Goal: Task Accomplishment & Management: Use online tool/utility

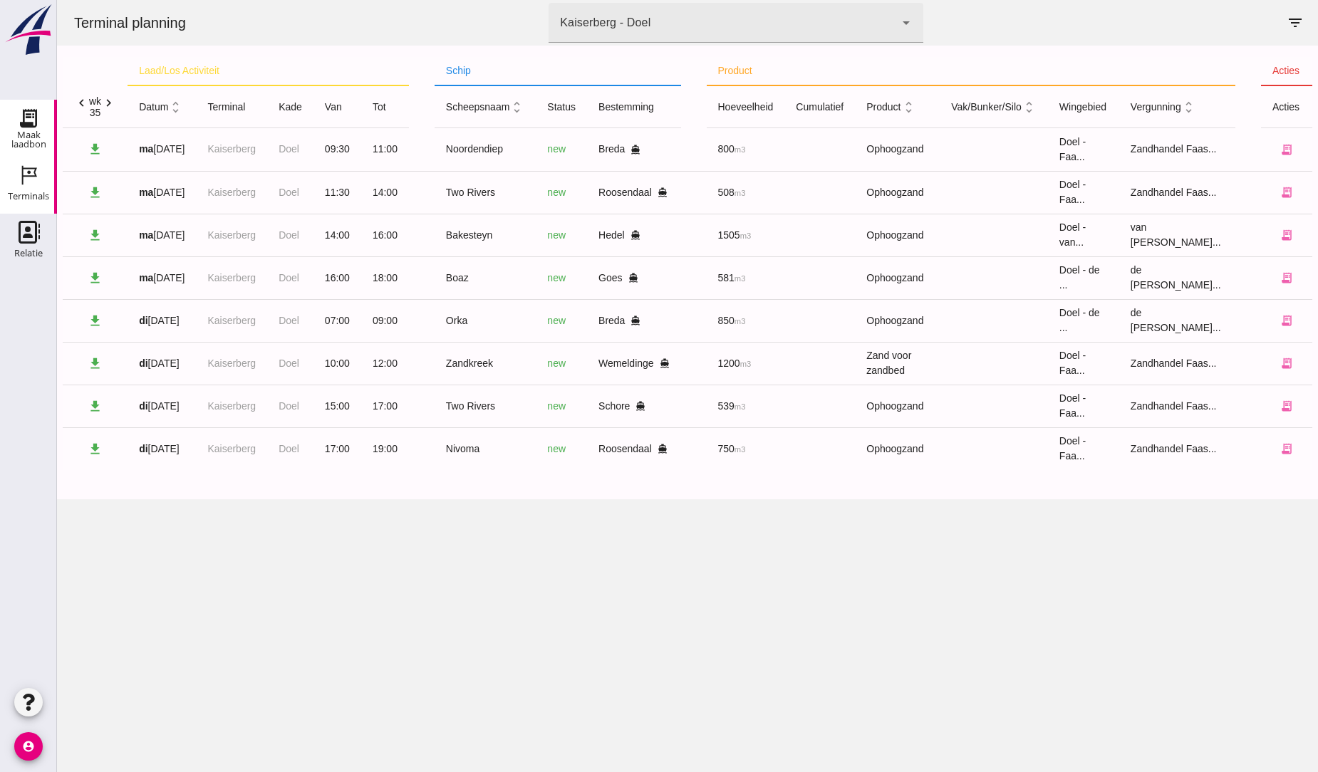
click at [36, 131] on div "Maak laadbon" at bounding box center [28, 139] width 57 height 19
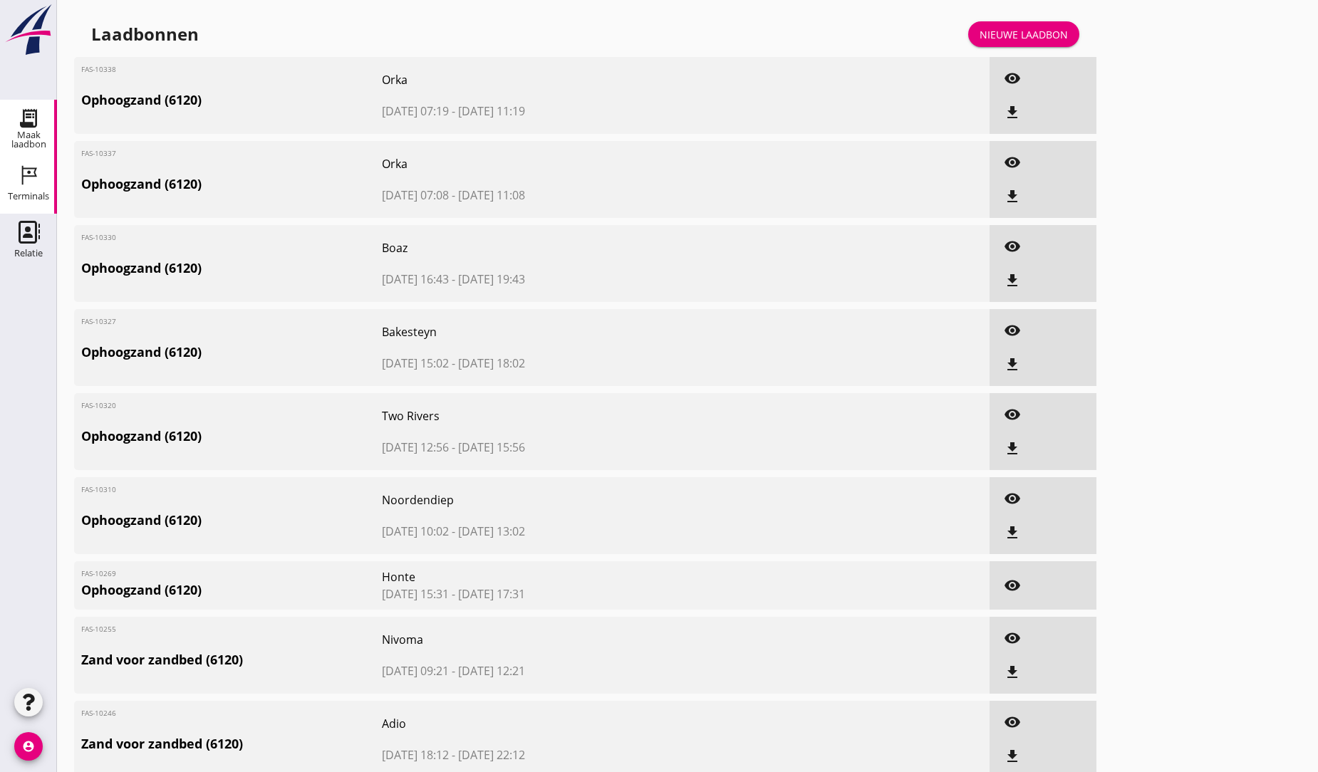
click at [23, 175] on use at bounding box center [29, 175] width 15 height 19
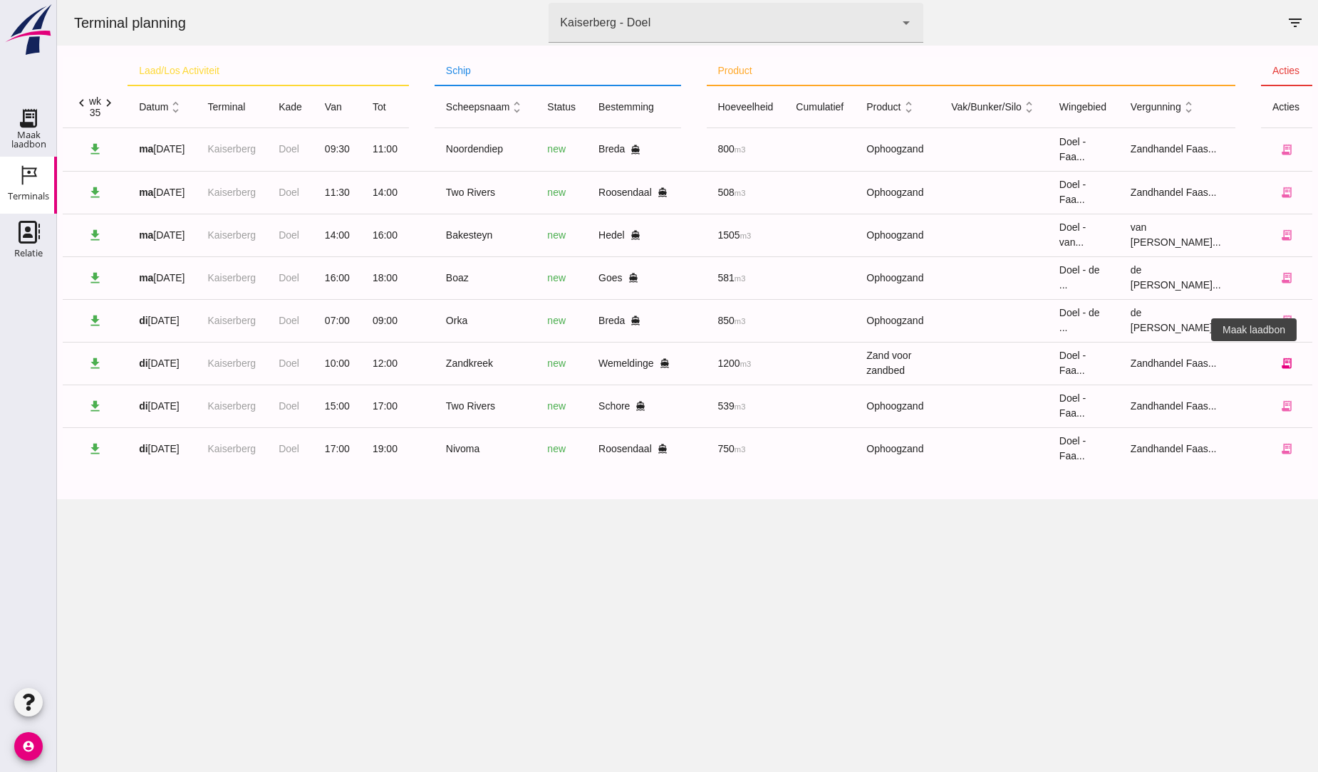
click at [1281, 368] on icon "receipt_long" at bounding box center [1287, 363] width 13 height 13
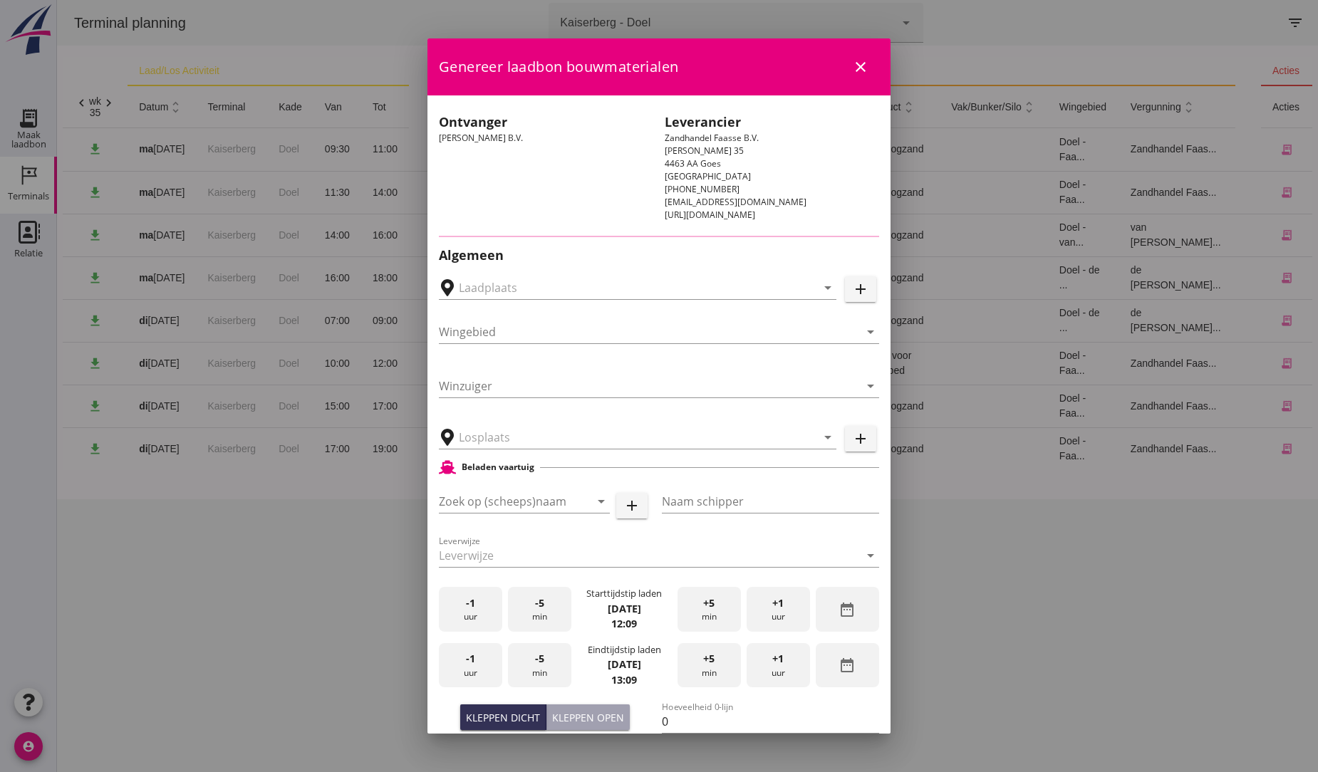
type input "CZAV, Wemeldinge"
type input "Zandkreek"
type input "[PERSON_NAME]"
type input "1200"
type input "Zand voor zandbed (6120)"
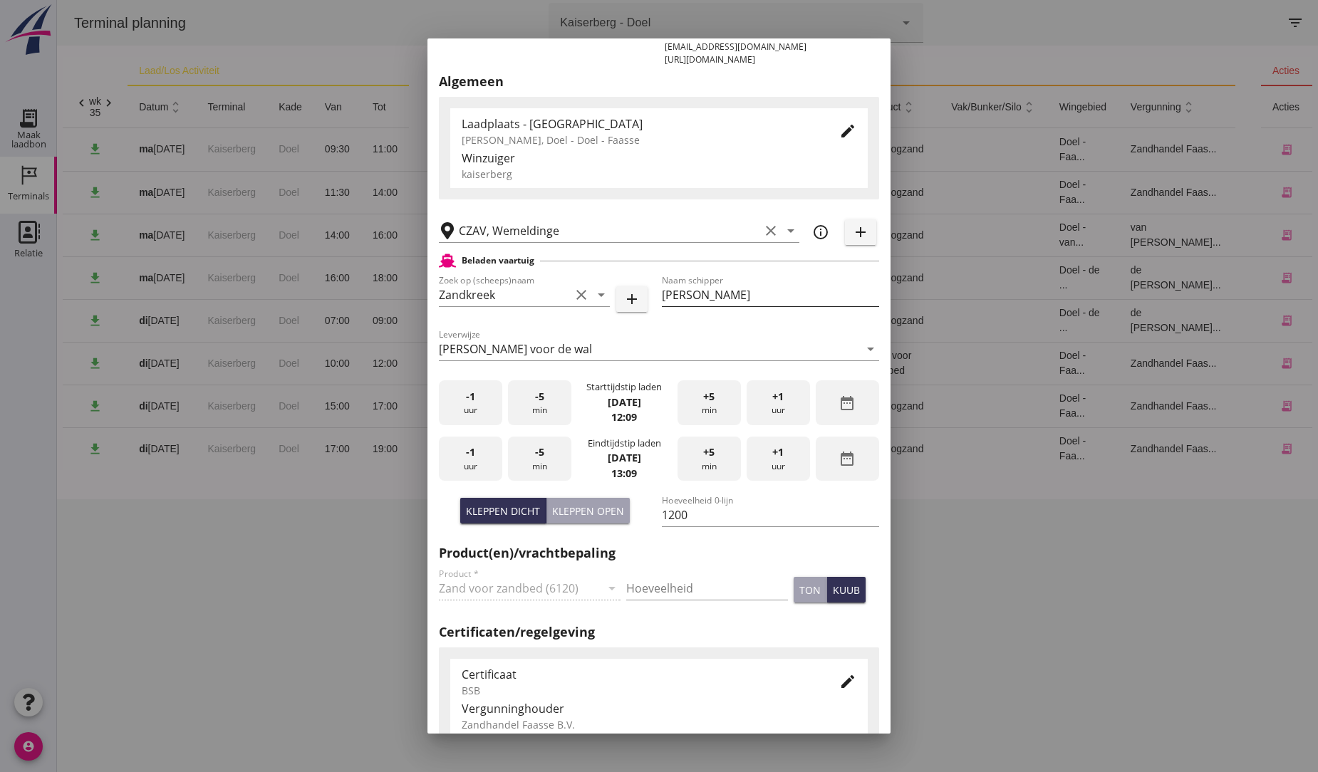
scroll to position [237, 0]
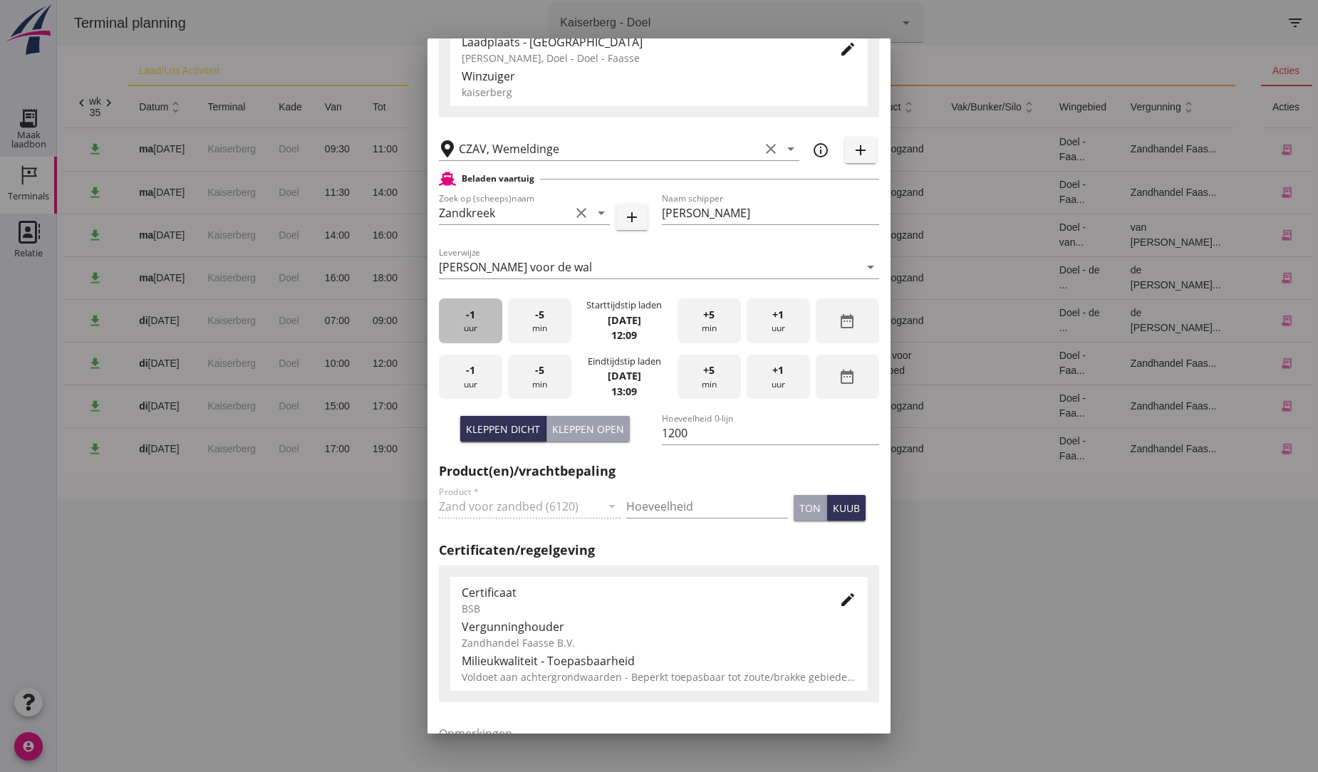
click at [464, 318] on div "-1 uur" at bounding box center [470, 321] width 63 height 45
click at [774, 371] on span "+1" at bounding box center [777, 371] width 11 height 16
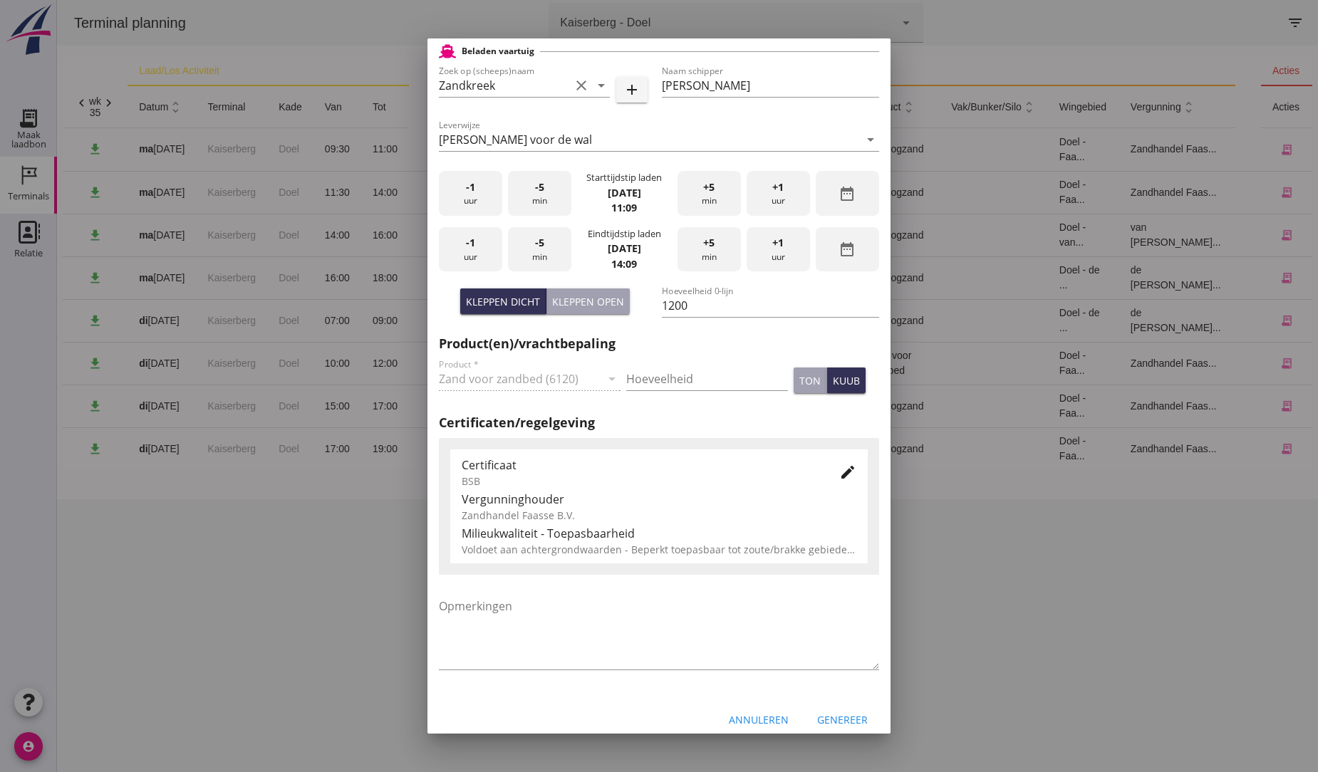
scroll to position [378, 0]
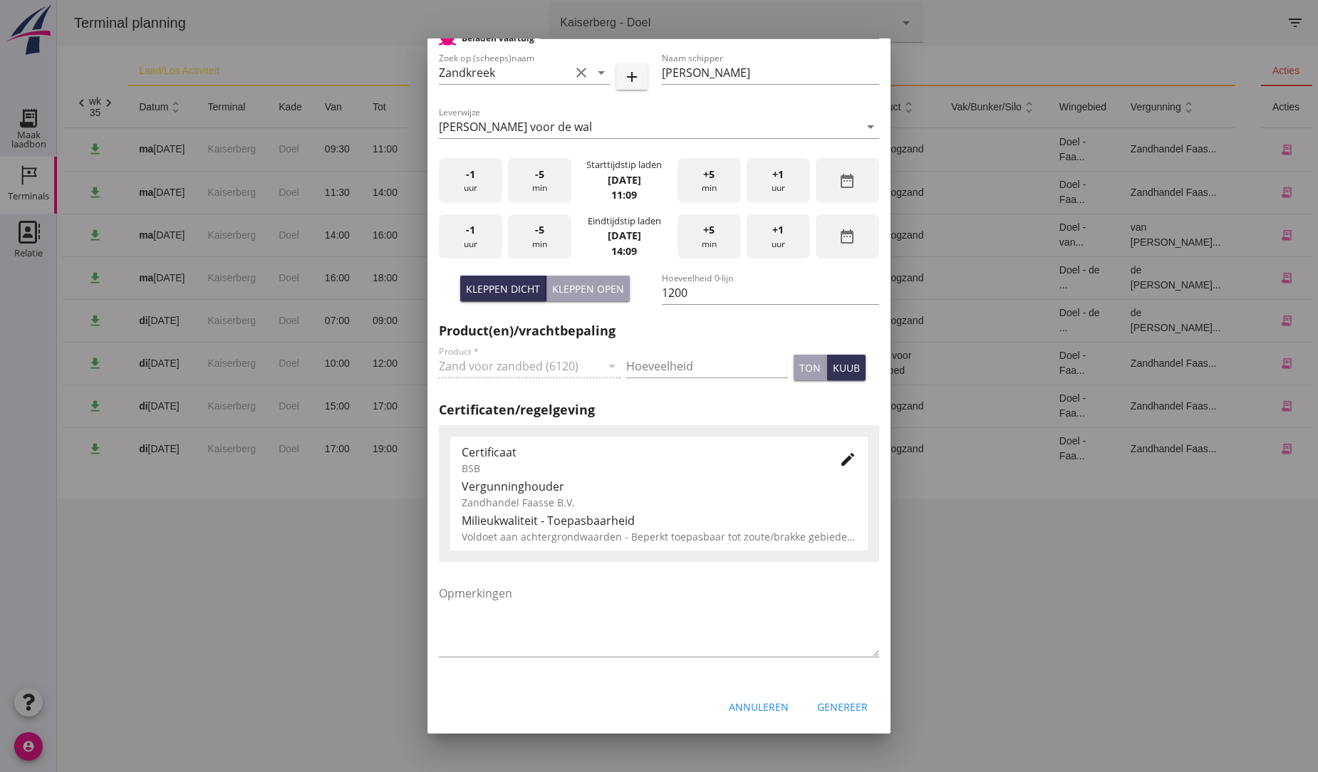
click at [831, 702] on div "Genereer" at bounding box center [842, 707] width 51 height 15
